Goal: Navigation & Orientation: Find specific page/section

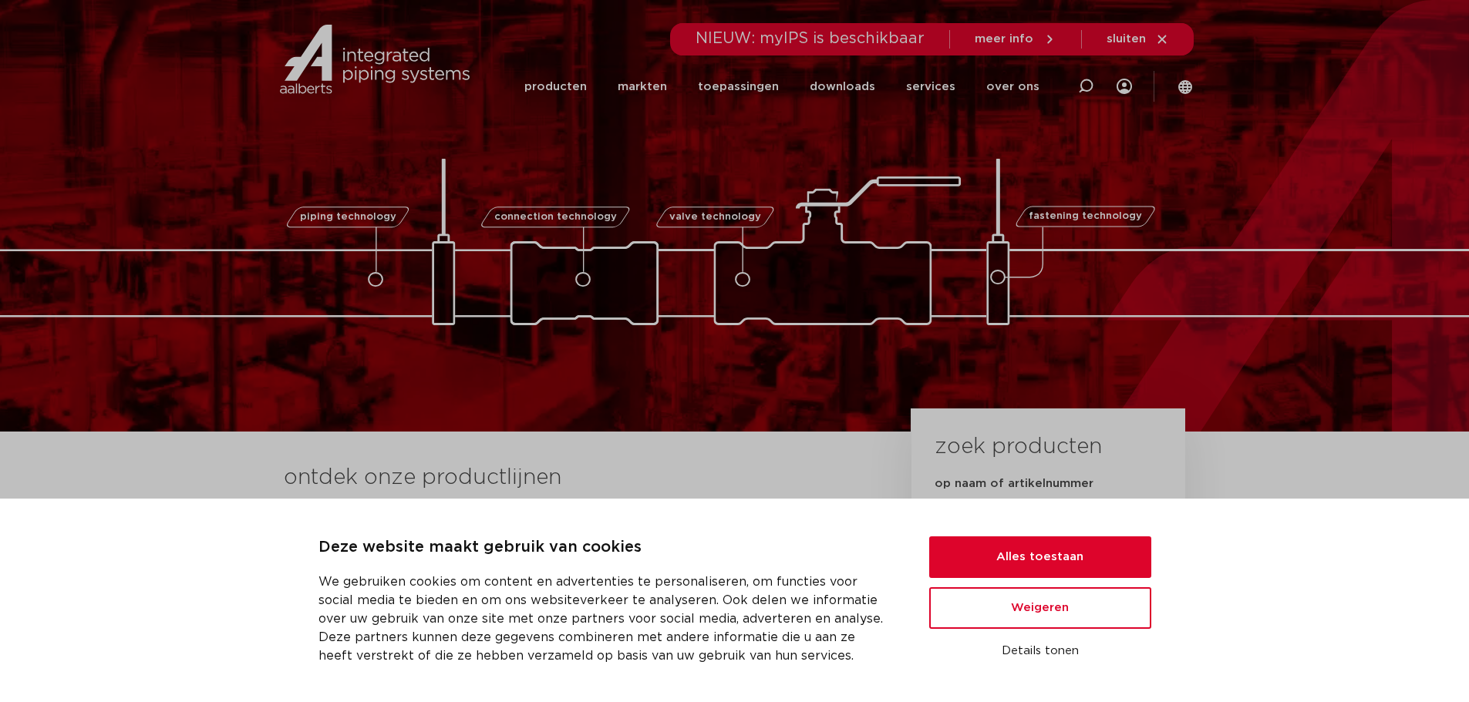
click at [368, 221] on span "piping technology" at bounding box center [348, 217] width 96 height 10
click at [586, 97] on link "producten" at bounding box center [555, 87] width 62 height 62
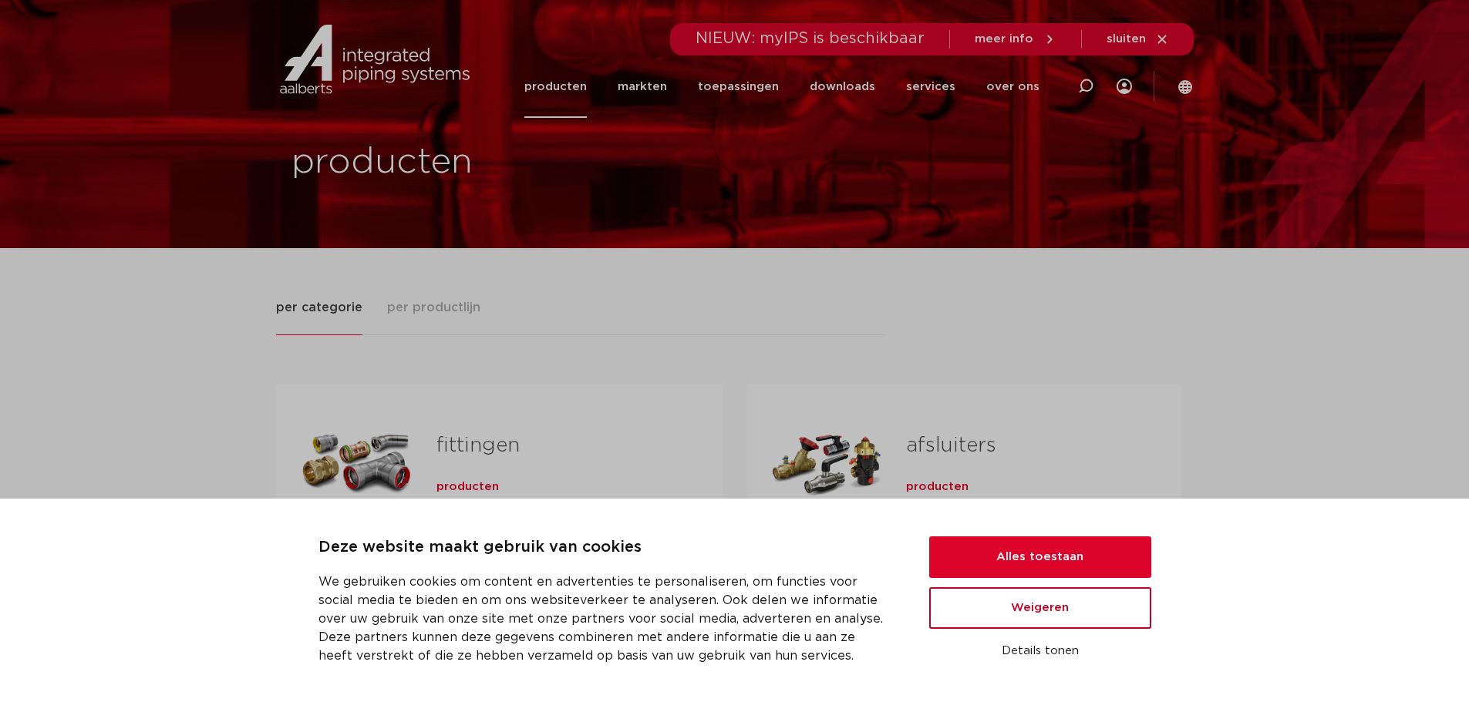
click at [1069, 591] on button "Weigeren" at bounding box center [1040, 609] width 222 height 42
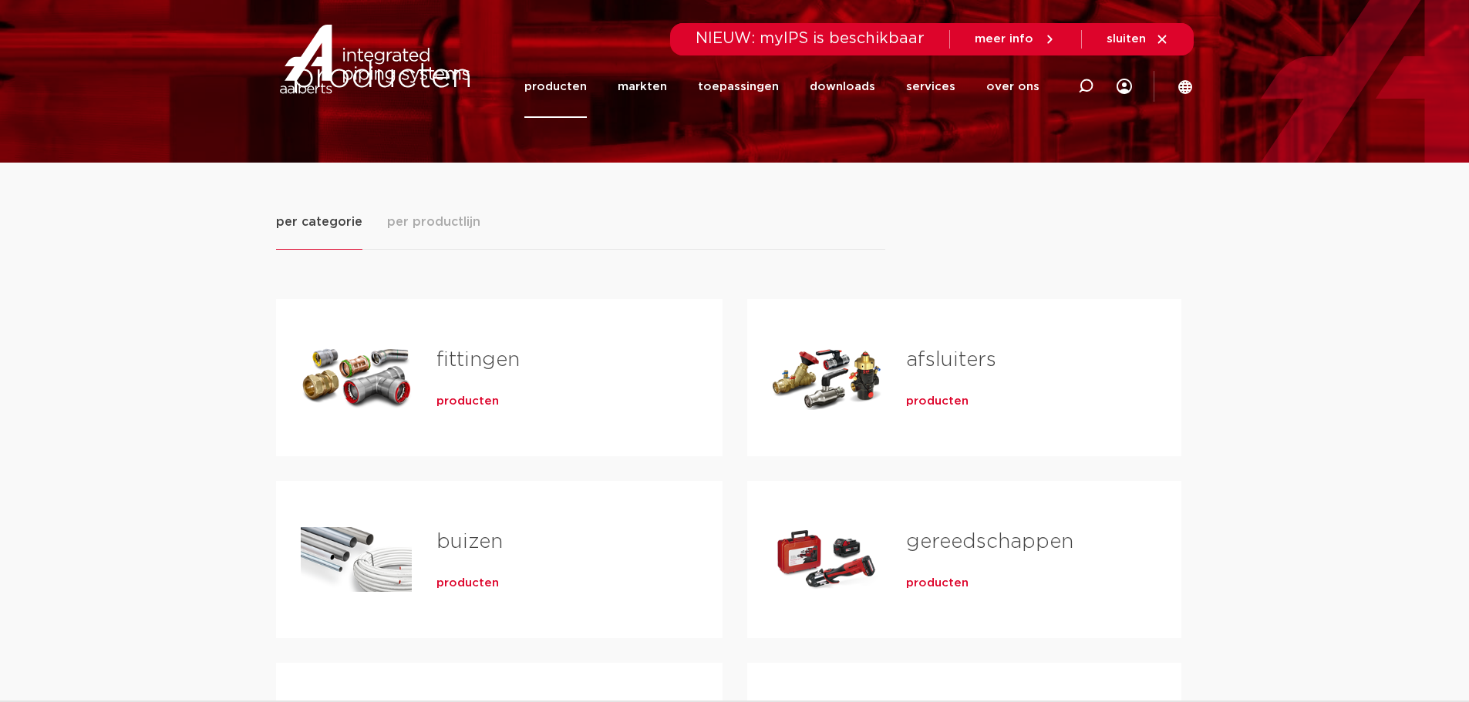
scroll to position [231, 0]
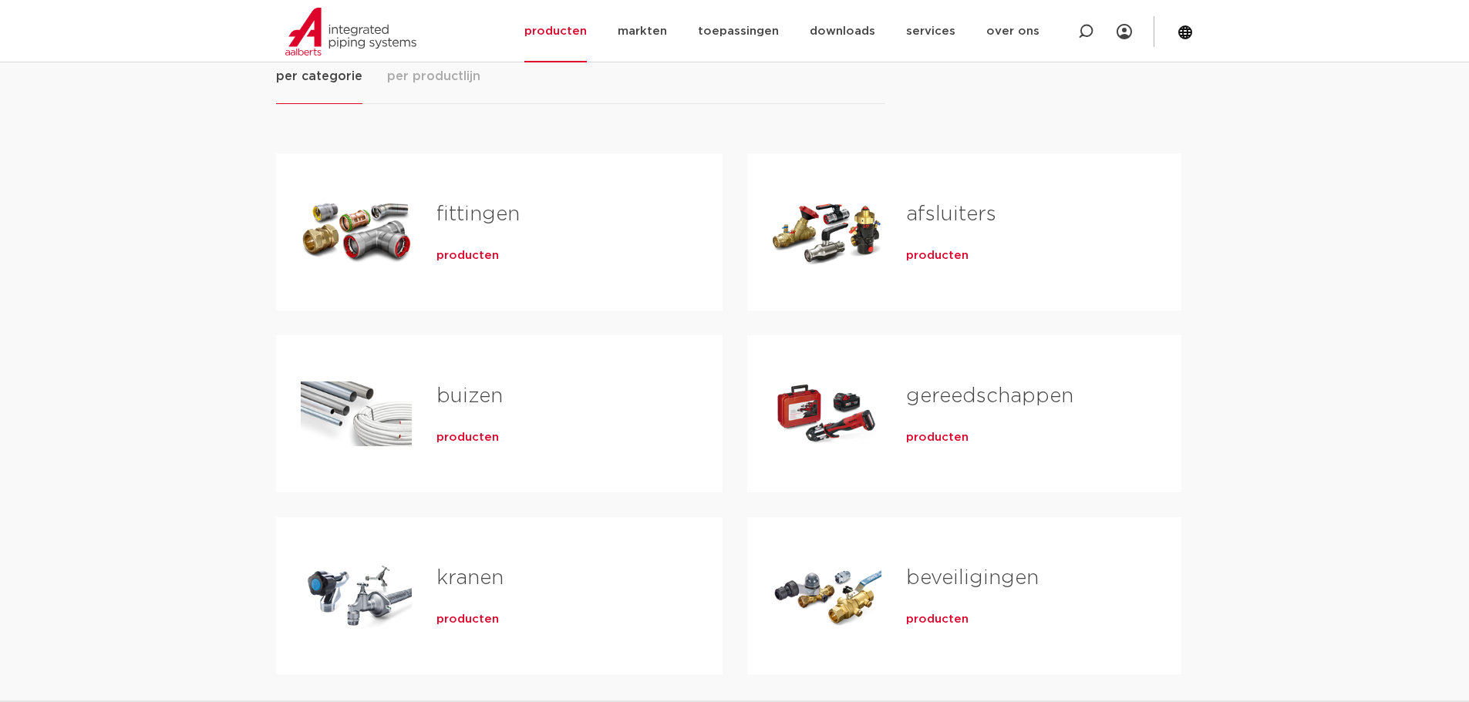
click at [446, 433] on span "producten" at bounding box center [467, 437] width 62 height 15
